Goal: Contribute content: Contribute content

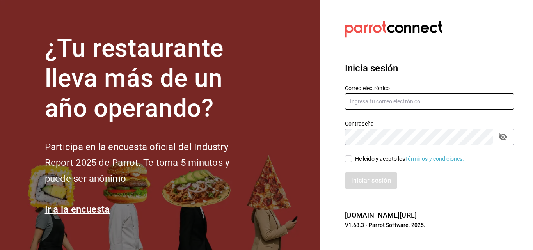
click at [390, 103] on input "text" at bounding box center [429, 101] width 169 height 16
type input "V"
type input "verarfe10@hotmail.com"
click at [377, 145] on div "He leído y acepto los Términos y condiciones." at bounding box center [424, 154] width 179 height 18
click at [499, 133] on icon "passwordField" at bounding box center [502, 136] width 9 height 9
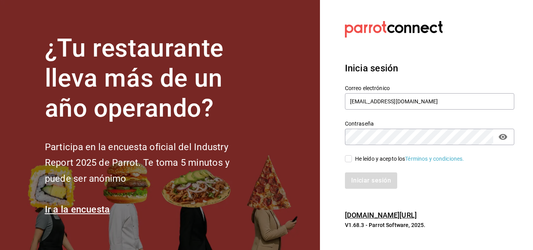
click at [213, 147] on div "¿Tu restaurante lleva más de un año operando? Participa en la encuesta oficial …" at bounding box center [266, 125] width 533 height 250
click at [350, 155] on label "He leído y acepto los Términos y condiciones." at bounding box center [404, 159] width 119 height 8
click at [350, 155] on input "He leído y acepto los Términos y condiciones." at bounding box center [348, 158] width 7 height 7
checkbox input "true"
click at [359, 186] on button "Iniciar sesión" at bounding box center [371, 180] width 53 height 16
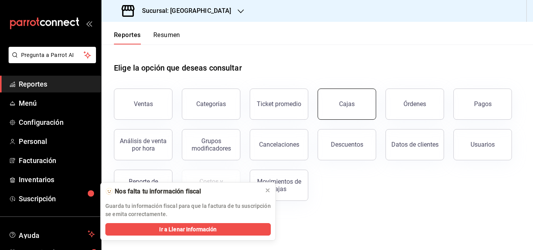
click at [356, 107] on button "Cajas" at bounding box center [346, 104] width 58 height 31
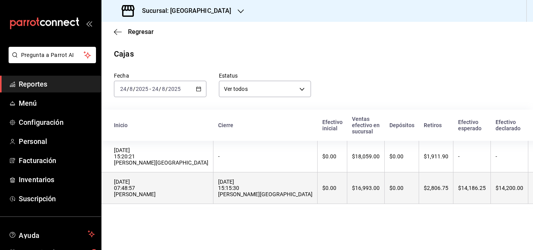
click at [163, 197] on div "[DATE] 07:48:57 [PERSON_NAME]" at bounding box center [161, 188] width 94 height 19
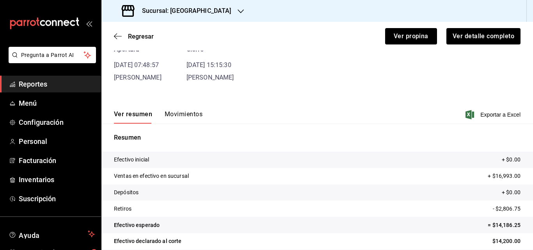
scroll to position [68, 0]
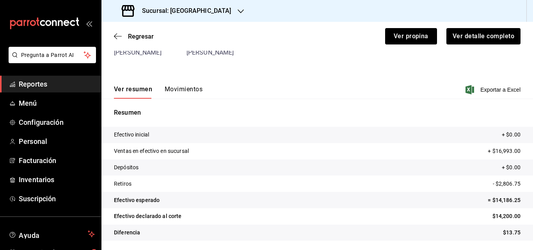
click at [149, 55] on span "[PERSON_NAME]" at bounding box center [138, 52] width 48 height 7
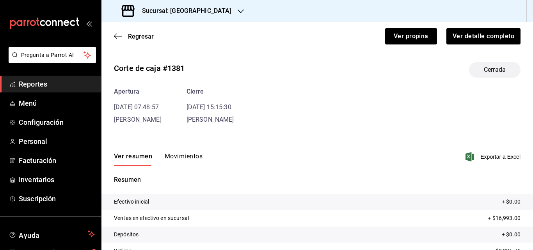
scroll to position [0, 0]
click at [150, 110] on time "[DATE] 07:48:57" at bounding box center [136, 108] width 45 height 7
click at [133, 91] on div "Apertura" at bounding box center [138, 92] width 48 height 9
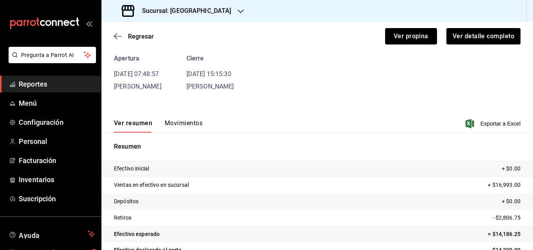
scroll to position [68, 0]
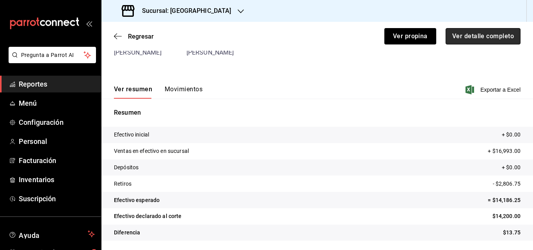
click at [459, 39] on button "Ver detalle completo" at bounding box center [482, 36] width 75 height 16
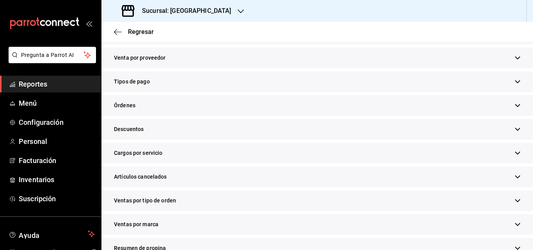
scroll to position [199, 0]
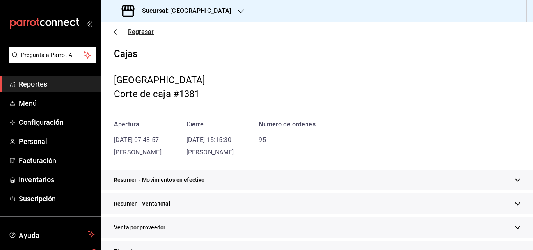
click at [126, 31] on span "Regresar" at bounding box center [134, 31] width 40 height 7
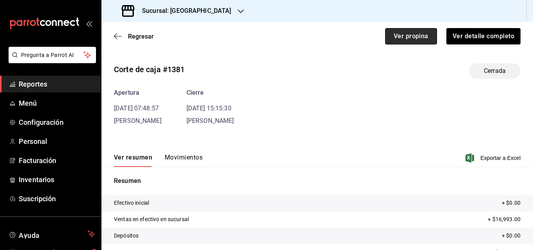
click at [398, 37] on button "Ver propina" at bounding box center [411, 36] width 52 height 16
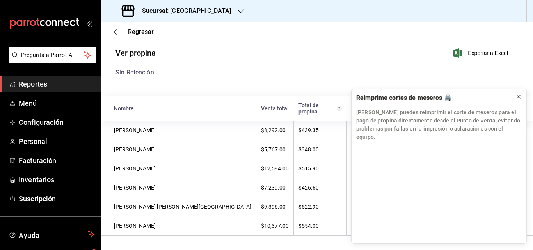
click at [518, 101] on div at bounding box center [518, 97] width 6 height 8
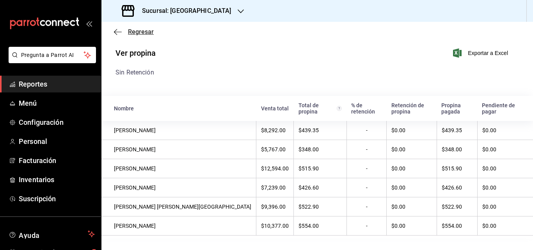
click at [116, 31] on icon "button" at bounding box center [118, 31] width 8 height 7
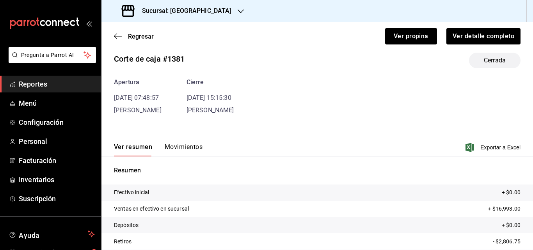
scroll to position [68, 0]
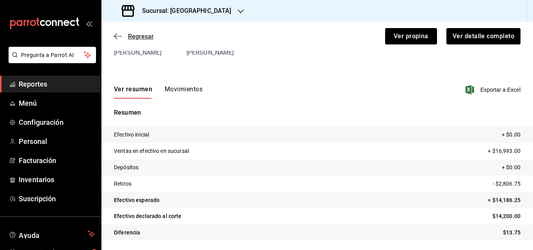
click at [137, 37] on span "Regresar" at bounding box center [141, 36] width 26 height 7
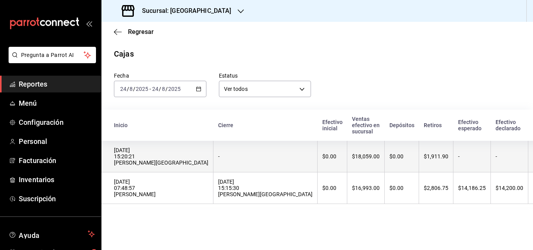
click at [147, 161] on div "[DATE] 15:20:21 [PERSON_NAME][GEOGRAPHIC_DATA]" at bounding box center [161, 156] width 94 height 19
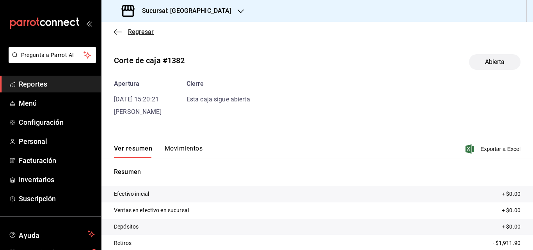
click at [130, 32] on span "Regresar" at bounding box center [141, 31] width 26 height 7
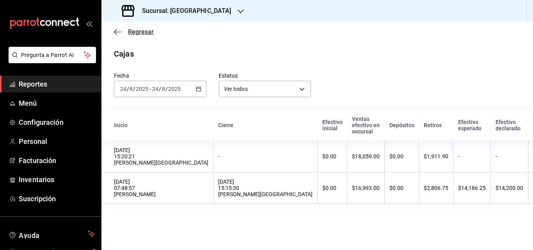
click at [141, 30] on span "Regresar" at bounding box center [141, 31] width 26 height 7
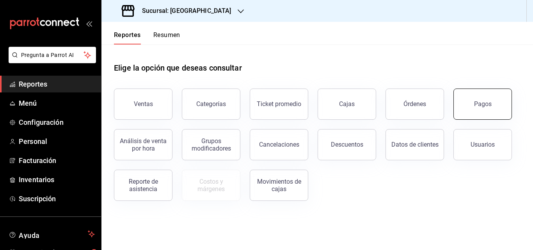
click at [483, 103] on div "Pagos" at bounding box center [483, 103] width 18 height 7
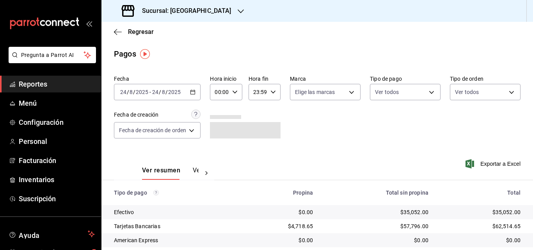
click at [231, 90] on div "00:00 Hora inicio" at bounding box center [226, 92] width 32 height 16
click at [219, 122] on span "15" at bounding box center [218, 123] width 3 height 6
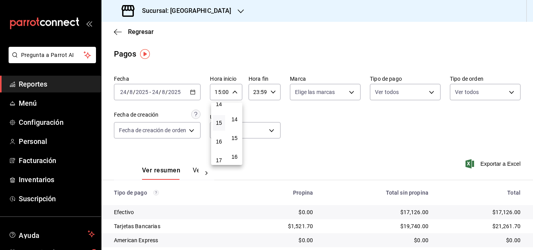
scroll to position [273, 0]
click at [238, 122] on button "15" at bounding box center [234, 120] width 12 height 16
drag, startPoint x: 530, startPoint y: 171, endPoint x: 532, endPoint y: 229, distance: 58.6
click at [532, 229] on div at bounding box center [266, 125] width 533 height 250
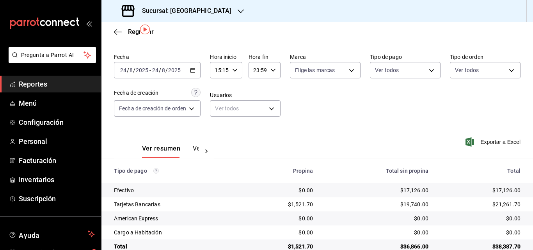
scroll to position [38, 0]
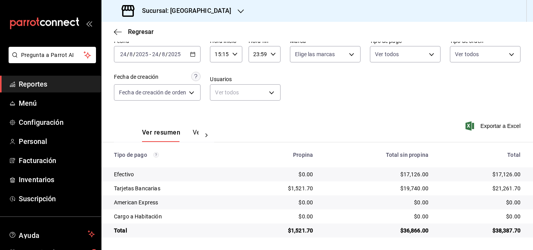
click at [239, 53] on div "15:15 Hora inicio" at bounding box center [226, 54] width 32 height 16
click at [235, 92] on span "20" at bounding box center [234, 89] width 3 height 6
click at [219, 94] on span "16" at bounding box center [218, 92] width 3 height 6
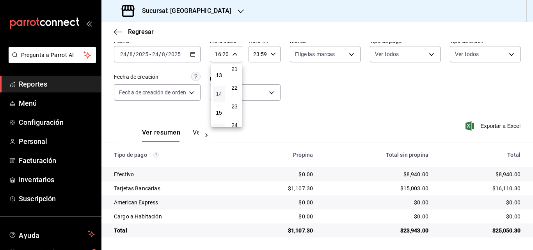
click at [220, 96] on span "14" at bounding box center [218, 94] width 3 height 6
click at [236, 90] on span "20" at bounding box center [234, 89] width 3 height 6
click at [232, 77] on button "15" at bounding box center [234, 74] width 12 height 16
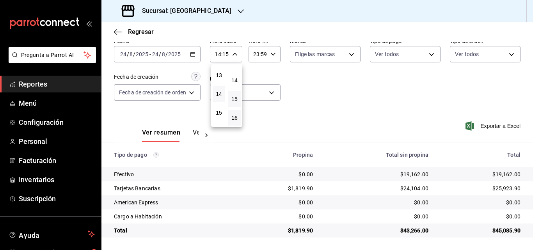
scroll to position [242, 0]
click at [238, 94] on button "14" at bounding box center [234, 94] width 12 height 16
drag, startPoint x: 524, startPoint y: 110, endPoint x: 529, endPoint y: 107, distance: 5.8
click at [529, 107] on div at bounding box center [266, 125] width 533 height 250
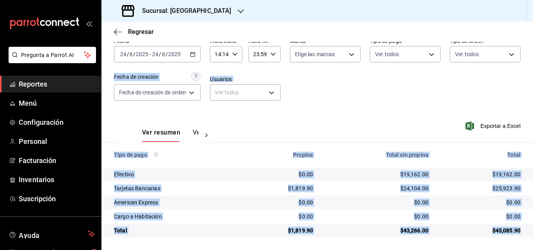
drag, startPoint x: 529, startPoint y: 107, endPoint x: 532, endPoint y: 80, distance: 27.1
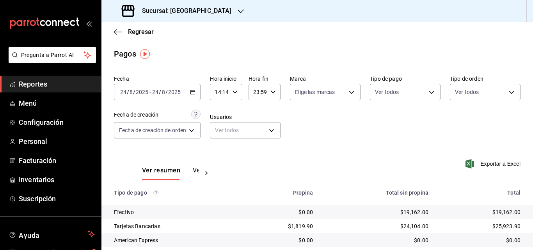
click at [227, 92] on input "14:14" at bounding box center [219, 92] width 19 height 16
click at [220, 132] on span "15" at bounding box center [218, 131] width 3 height 6
type input "15:14"
click at [318, 144] on div at bounding box center [266, 125] width 533 height 250
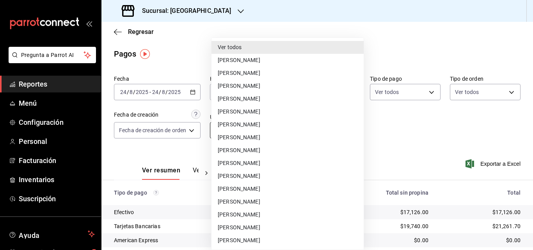
click at [269, 127] on body "Pregunta a Parrot AI Reportes Menú Configuración Personal Facturación Inventari…" at bounding box center [266, 125] width 533 height 250
click at [332, 136] on div at bounding box center [266, 125] width 533 height 250
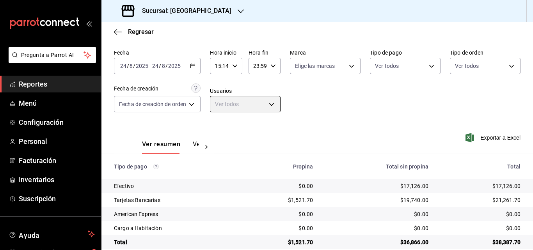
scroll to position [38, 0]
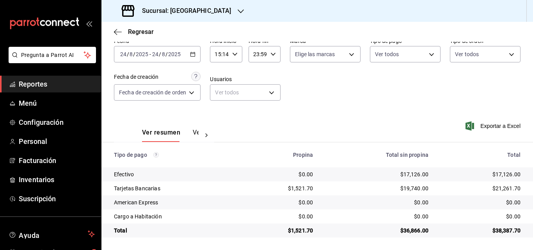
click at [133, 35] on div "Regresar" at bounding box center [316, 32] width 431 height 20
click at [139, 28] on span "Regresar" at bounding box center [141, 31] width 26 height 7
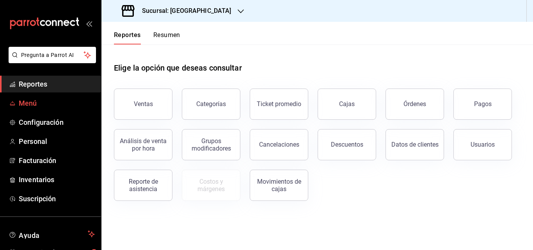
click at [41, 106] on span "Menú" at bounding box center [57, 103] width 76 height 11
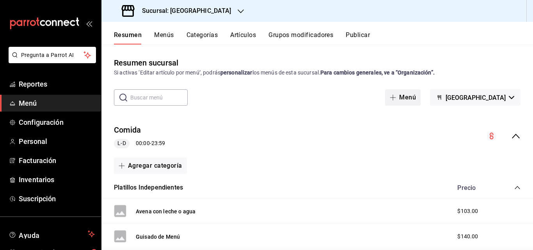
click at [420, 98] on button "Menú" at bounding box center [402, 97] width 35 height 16
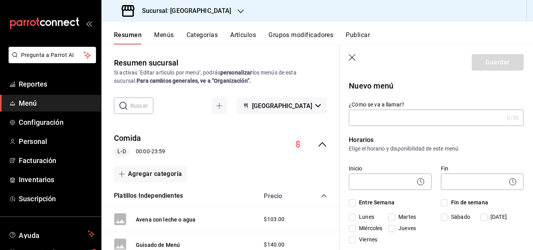
click at [249, 36] on button "Artículos" at bounding box center [243, 37] width 26 height 13
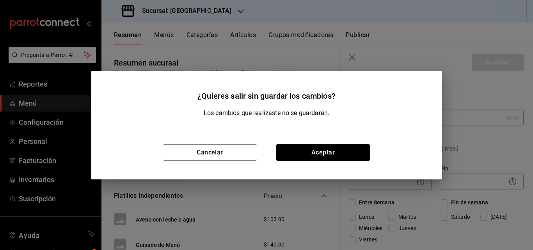
drag, startPoint x: 340, startPoint y: 148, endPoint x: 348, endPoint y: 101, distance: 47.8
click at [348, 101] on div "¿Quieres salir sin guardar los cambios? Los cambios que realizaste no se guarda…" at bounding box center [266, 125] width 351 height 108
click at [241, 151] on button "Cancelar" at bounding box center [210, 152] width 94 height 16
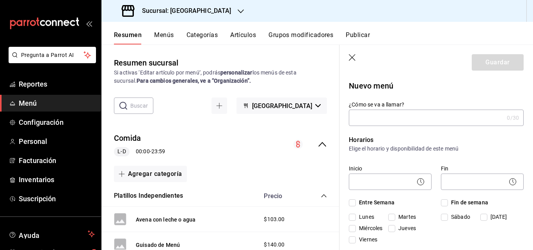
click at [354, 58] on icon "button" at bounding box center [353, 58] width 8 height 8
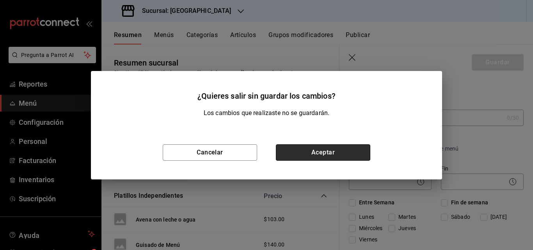
click at [353, 153] on button "Aceptar" at bounding box center [323, 152] width 94 height 16
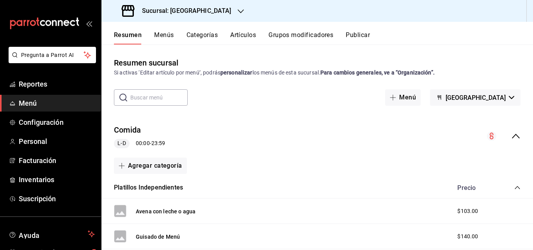
click at [245, 37] on button "Artículos" at bounding box center [243, 37] width 26 height 13
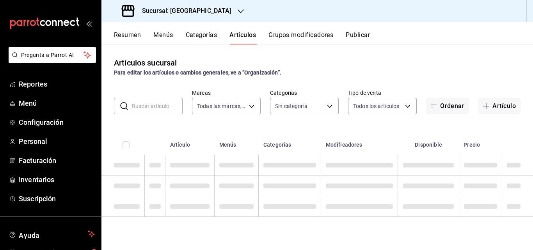
type input "9a7b5941-321f-4a2c-9354-25751aad7c23"
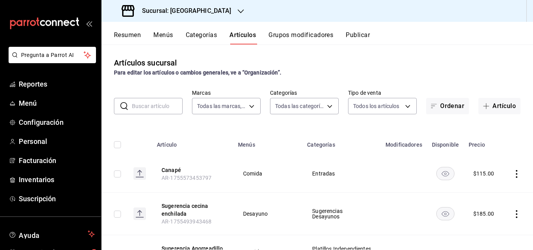
type input "77698728-8936-4ef4-a1e4-8e4e7f1385d5,1edcb359-f919-46be-8ace-3a06b634aaec,d2af8…"
click at [493, 105] on button "Artículo" at bounding box center [499, 106] width 42 height 16
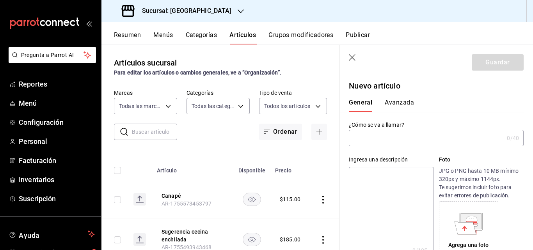
click at [399, 140] on input "text" at bounding box center [426, 138] width 155 height 16
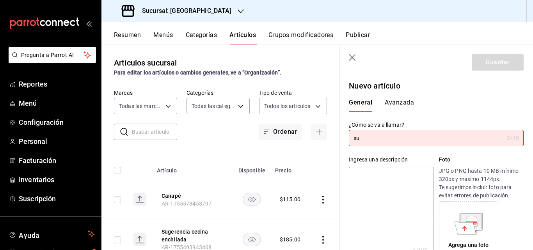
type input "s"
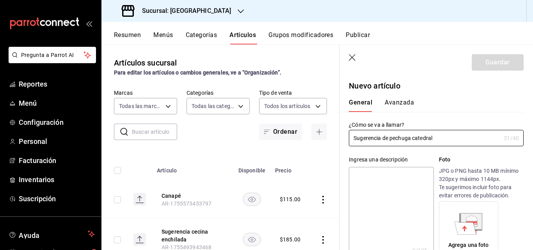
scroll to position [156, 0]
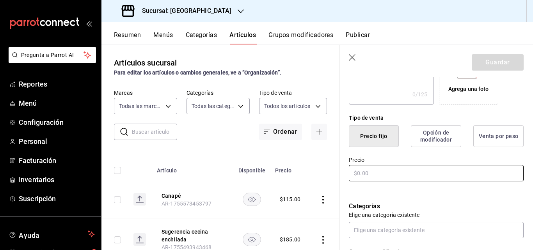
type input "Sugerencia de pechuga catedral"
click at [384, 176] on input "text" at bounding box center [436, 173] width 175 height 16
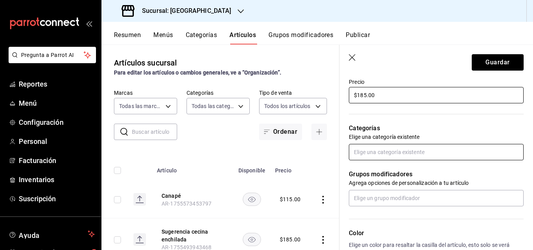
type input "$185.00"
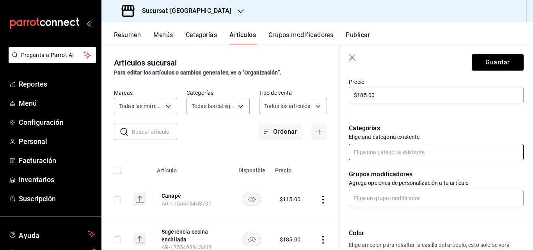
click at [379, 154] on input "text" at bounding box center [436, 152] width 175 height 16
click at [411, 151] on input "text" at bounding box center [436, 152] width 175 height 16
type input "suger"
click at [402, 179] on li "Sugerencias Desayunos" at bounding box center [433, 182] width 169 height 13
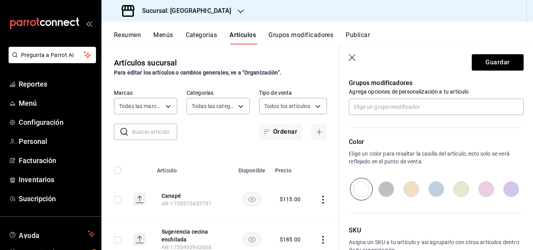
scroll to position [399, 0]
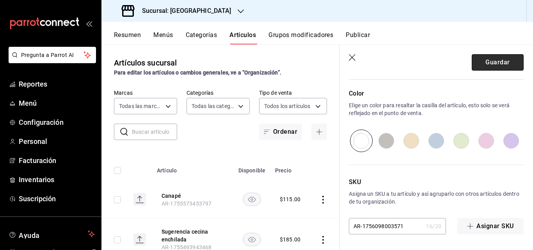
click at [496, 67] on button "Guardar" at bounding box center [497, 62] width 52 height 16
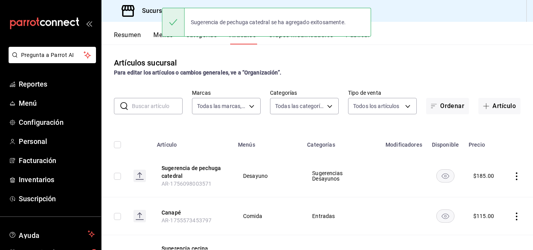
click at [277, 181] on td "Desayuno" at bounding box center [267, 176] width 69 height 43
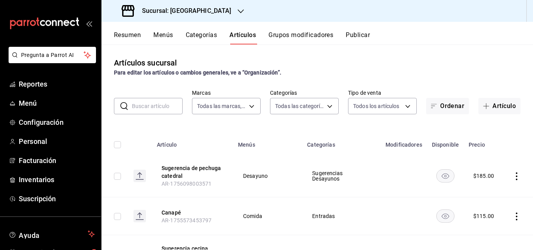
click at [320, 74] on div "Para editar los artículos o cambios generales, ve a “Organización”." at bounding box center [317, 73] width 406 height 8
click at [481, 43] on div "Resumen Menús Categorías Artículos Grupos modificadores Publicar" at bounding box center [323, 37] width 419 height 13
